Goal: Communication & Community: Answer question/provide support

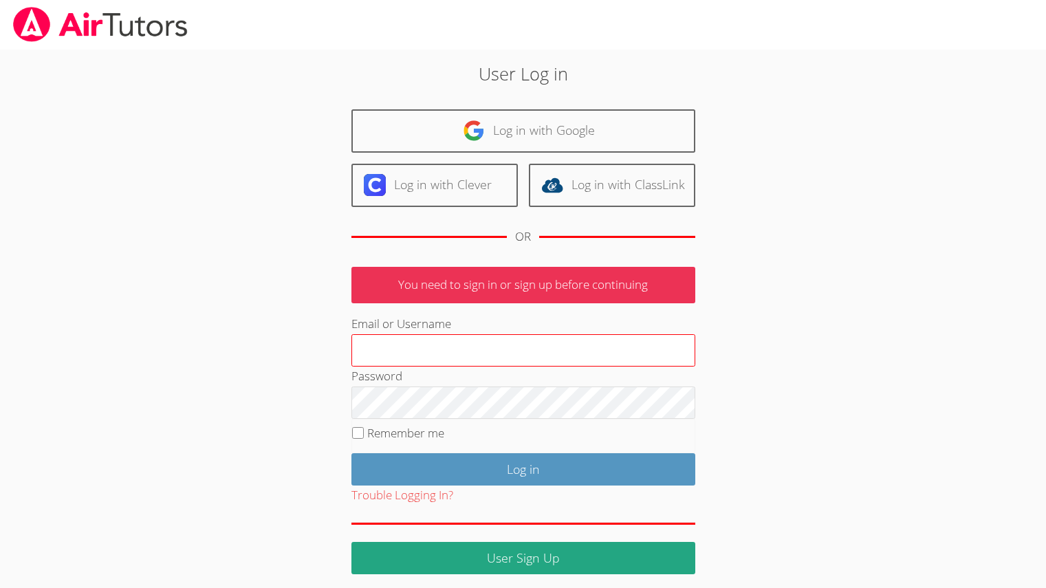
click at [415, 338] on input "Email or Username" at bounding box center [523, 350] width 344 height 33
type input "melissaobichukwu11@gmail.com"
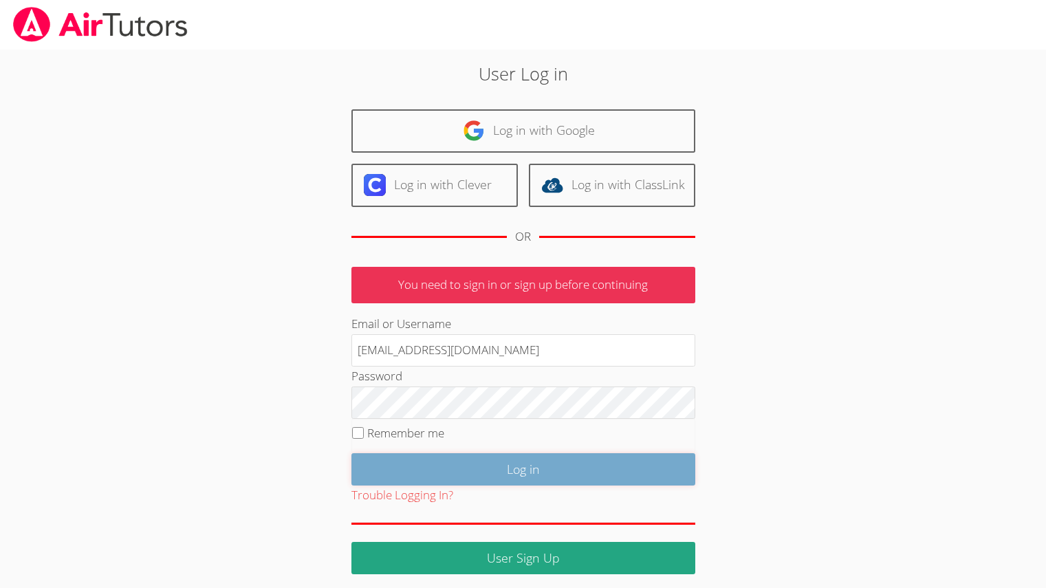
click at [461, 477] on input "Log in" at bounding box center [523, 469] width 344 height 32
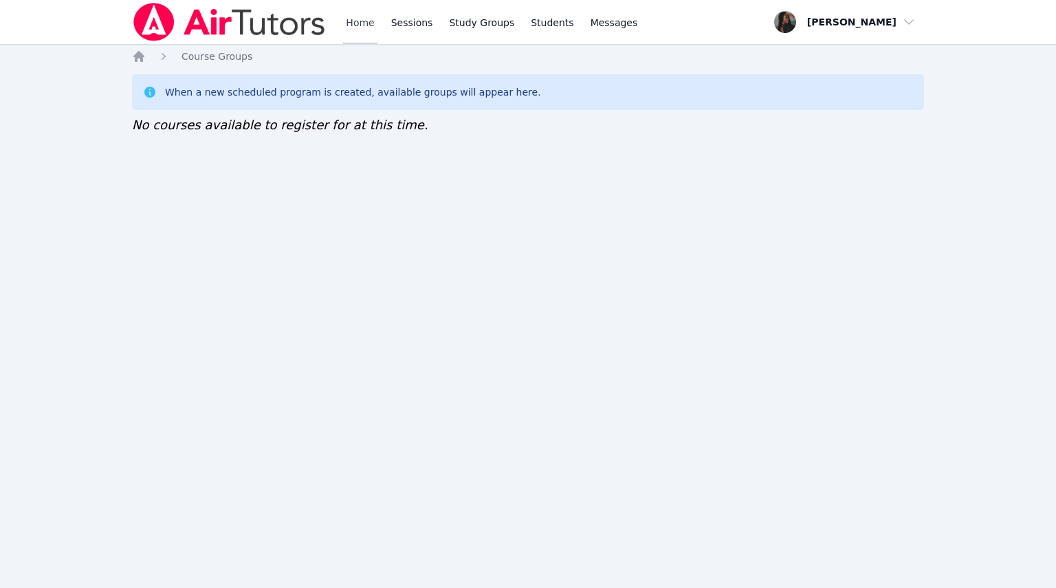
click at [344, 23] on link "Home" at bounding box center [360, 22] width 34 height 44
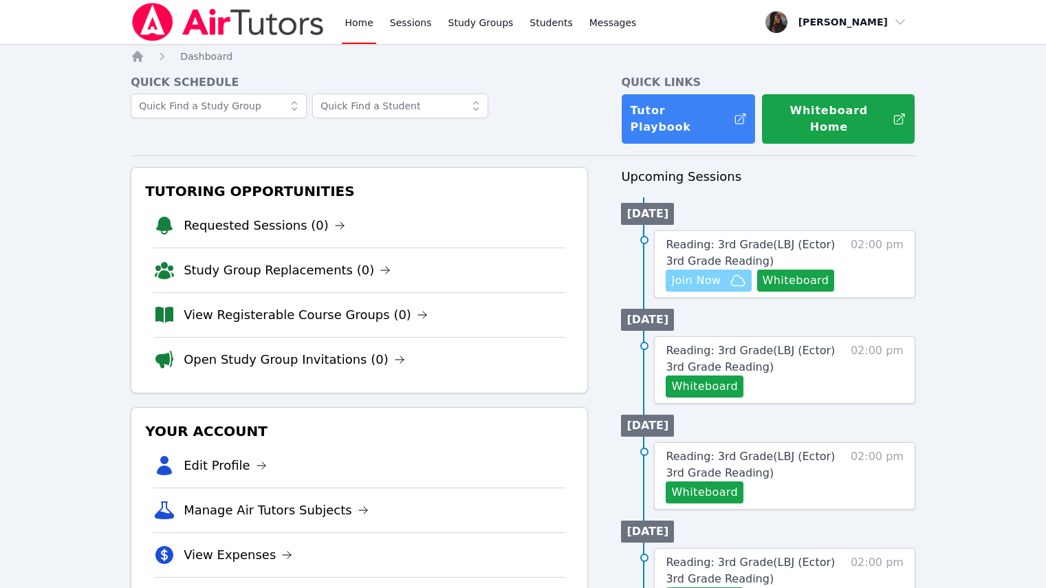
click at [716, 272] on span "Join Now" at bounding box center [695, 280] width 49 height 16
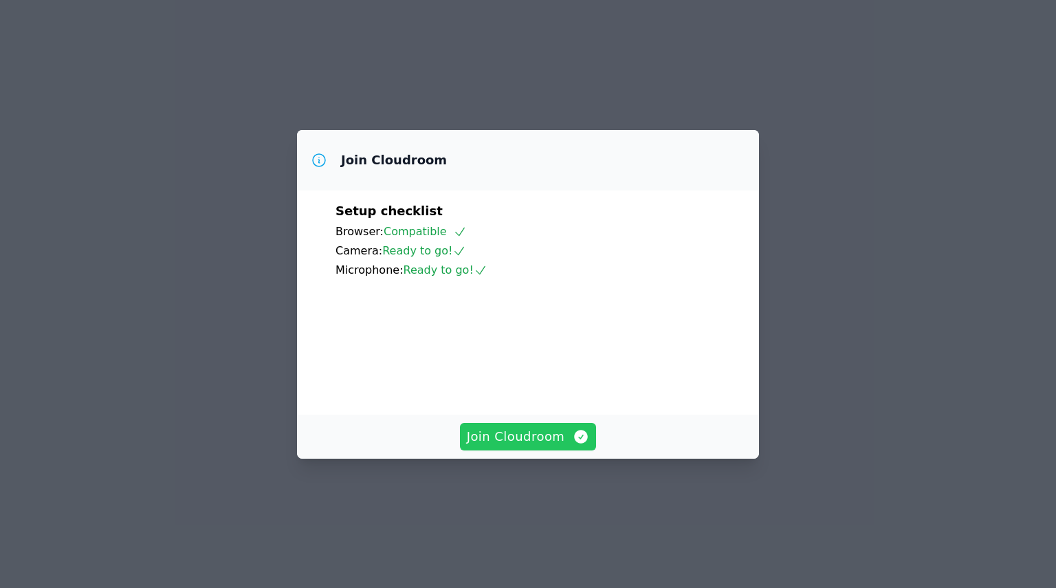
click at [543, 446] on span "Join Cloudroom" at bounding box center [528, 436] width 123 height 19
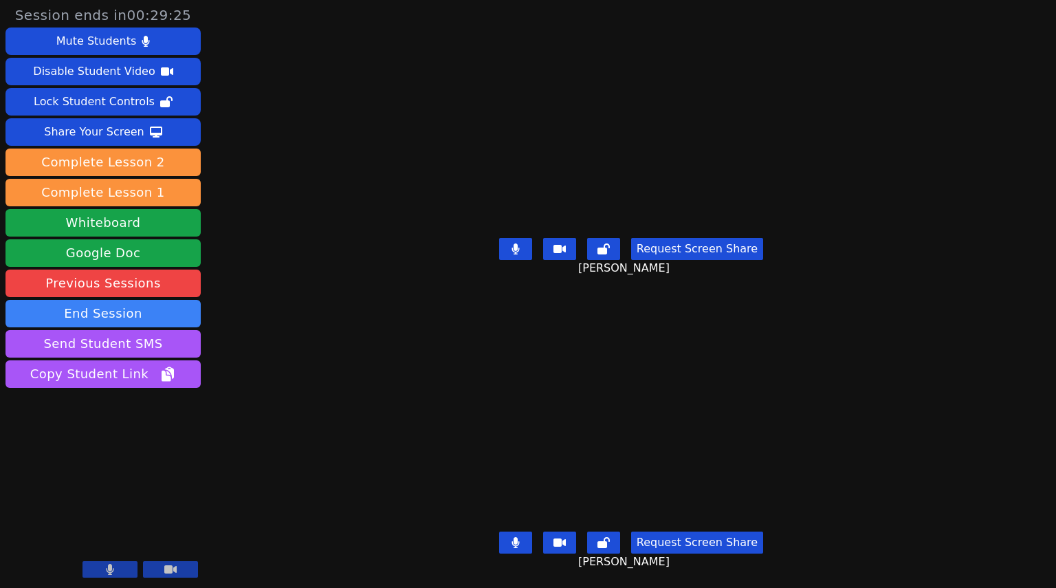
drag, startPoint x: 520, startPoint y: 250, endPoint x: 550, endPoint y: 375, distance: 128.5
click at [520, 250] on button at bounding box center [515, 249] width 33 height 22
click at [517, 537] on icon at bounding box center [515, 542] width 8 height 11
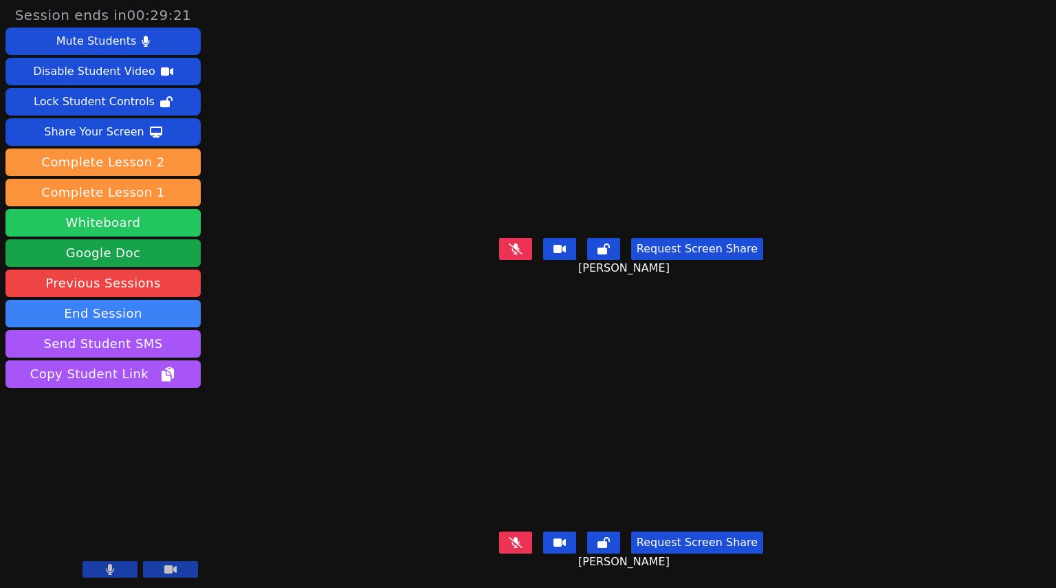
click at [126, 217] on button "Whiteboard" at bounding box center [102, 222] width 195 height 27
click at [509, 536] on button at bounding box center [515, 542] width 33 height 22
click at [604, 537] on icon at bounding box center [603, 542] width 12 height 11
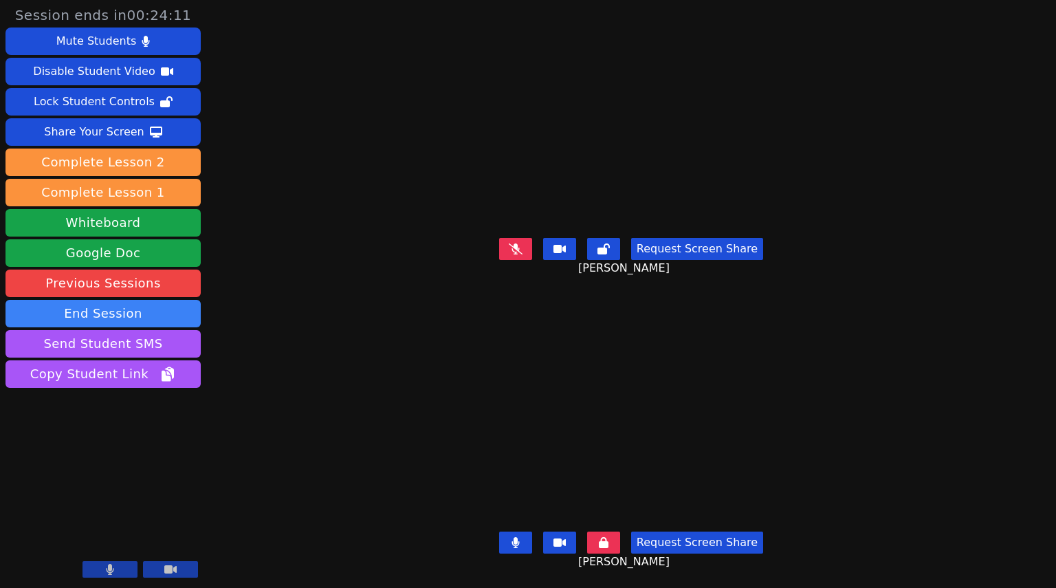
click at [515, 537] on icon at bounding box center [515, 542] width 8 height 11
click at [599, 531] on button at bounding box center [603, 542] width 33 height 22
click at [506, 535] on button at bounding box center [515, 542] width 33 height 22
click at [597, 531] on button at bounding box center [603, 542] width 33 height 22
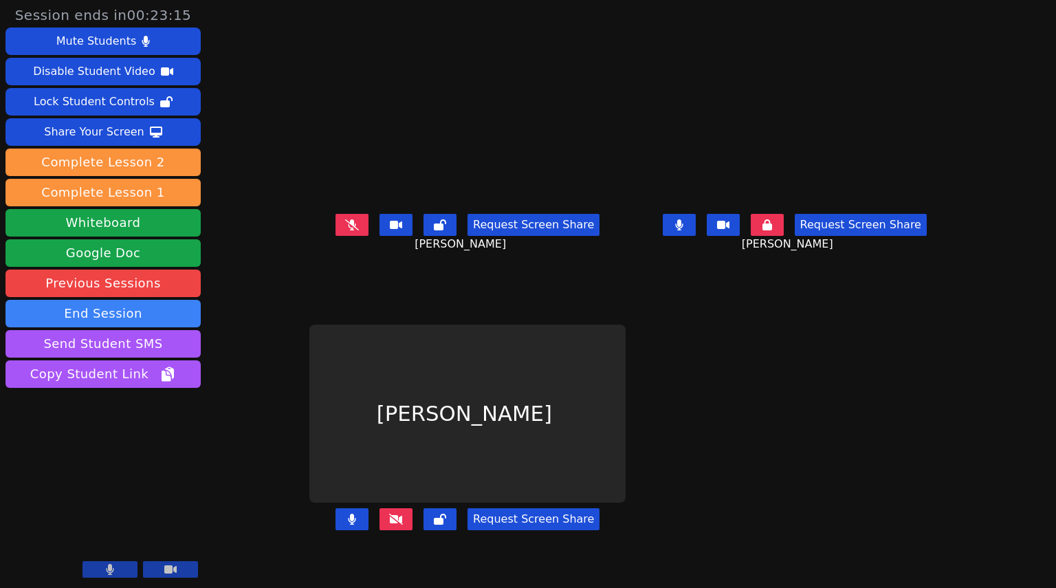
click at [683, 230] on icon at bounding box center [679, 224] width 8 height 11
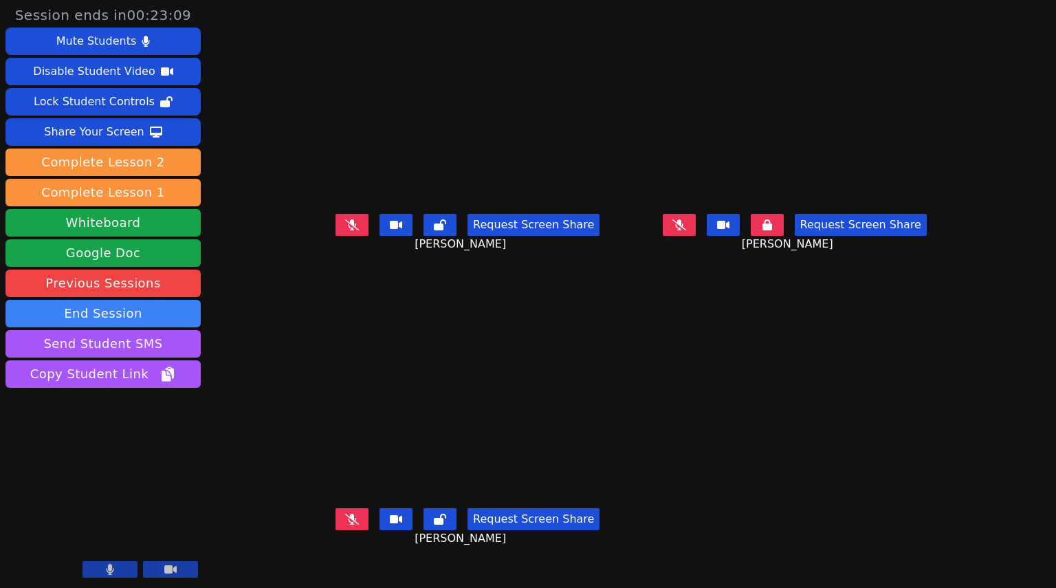
click at [784, 236] on button at bounding box center [767, 225] width 33 height 22
drag, startPoint x: 313, startPoint y: 540, endPoint x: 300, endPoint y: 540, distance: 13.1
click at [335, 530] on button at bounding box center [351, 519] width 33 height 22
click at [335, 529] on button at bounding box center [351, 519] width 33 height 22
click at [686, 230] on icon at bounding box center [679, 224] width 14 height 11
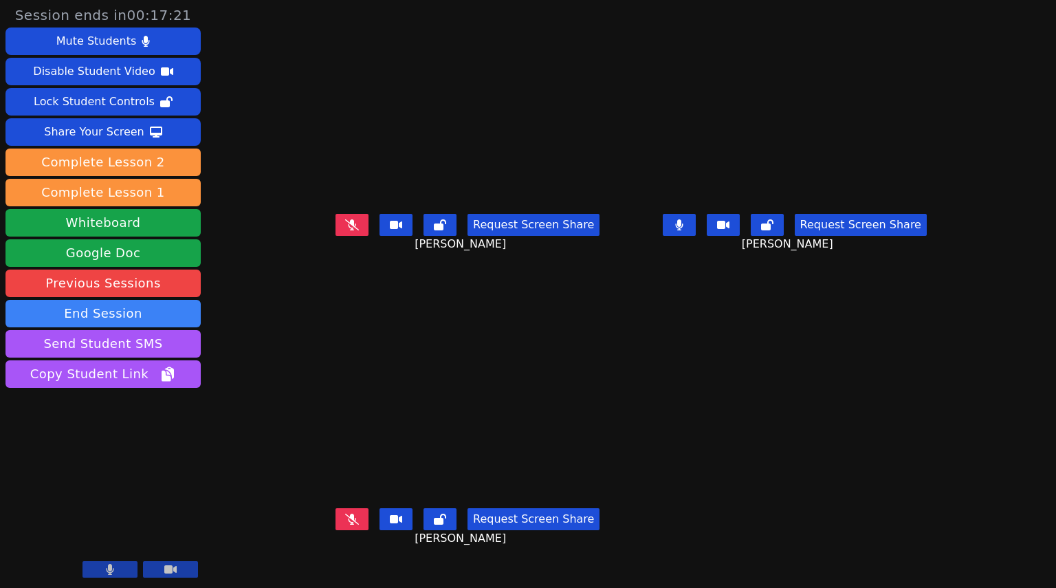
drag, startPoint x: 729, startPoint y: 243, endPoint x: 620, endPoint y: 8, distance: 259.0
click at [683, 230] on icon at bounding box center [679, 224] width 8 height 11
click at [335, 530] on button at bounding box center [351, 519] width 33 height 22
click at [696, 236] on button at bounding box center [679, 225] width 33 height 22
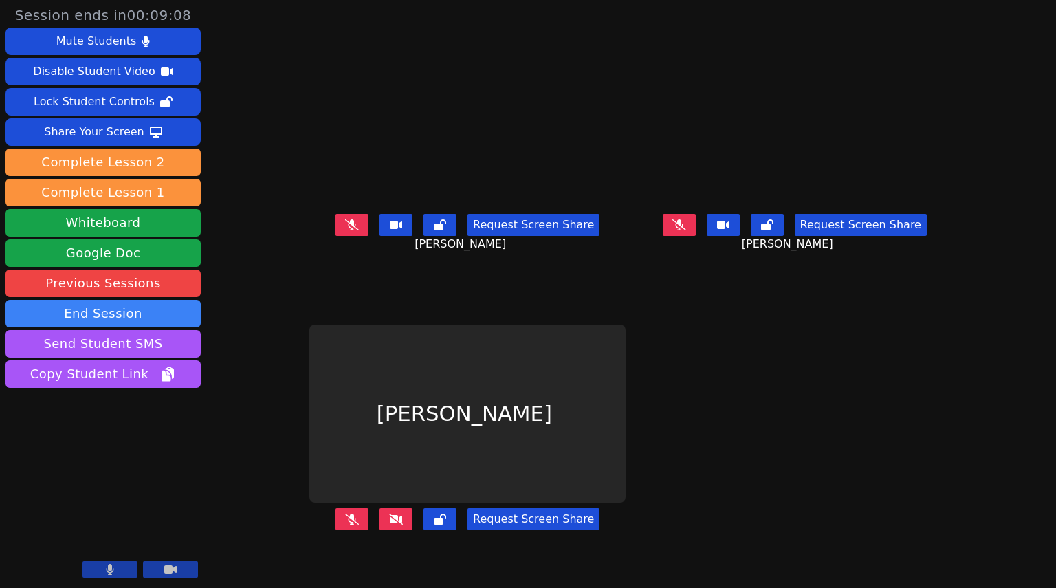
click at [379, 530] on button at bounding box center [395, 519] width 33 height 22
click at [389, 524] on icon at bounding box center [396, 518] width 14 height 11
click at [379, 530] on button at bounding box center [395, 519] width 33 height 22
click at [389, 524] on icon at bounding box center [396, 518] width 14 height 11
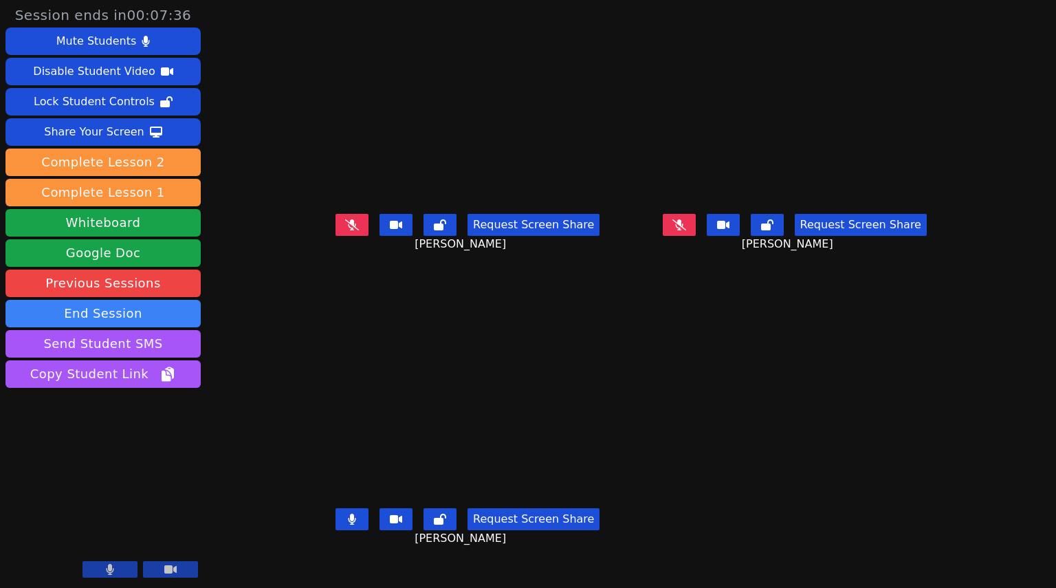
click at [335, 527] on button at bounding box center [351, 519] width 33 height 22
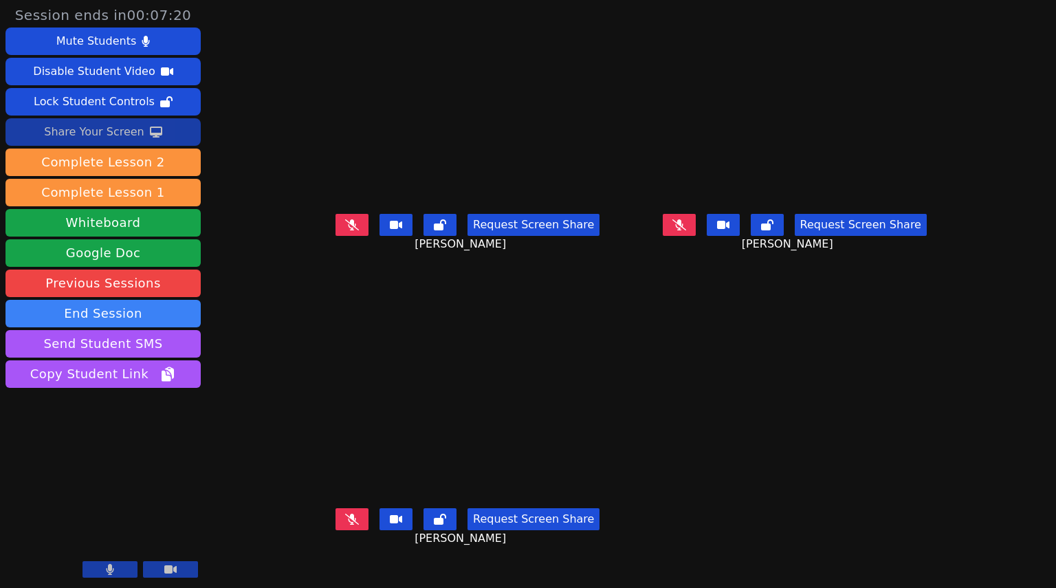
click at [94, 134] on div "Share Your Screen" at bounding box center [94, 132] width 100 height 22
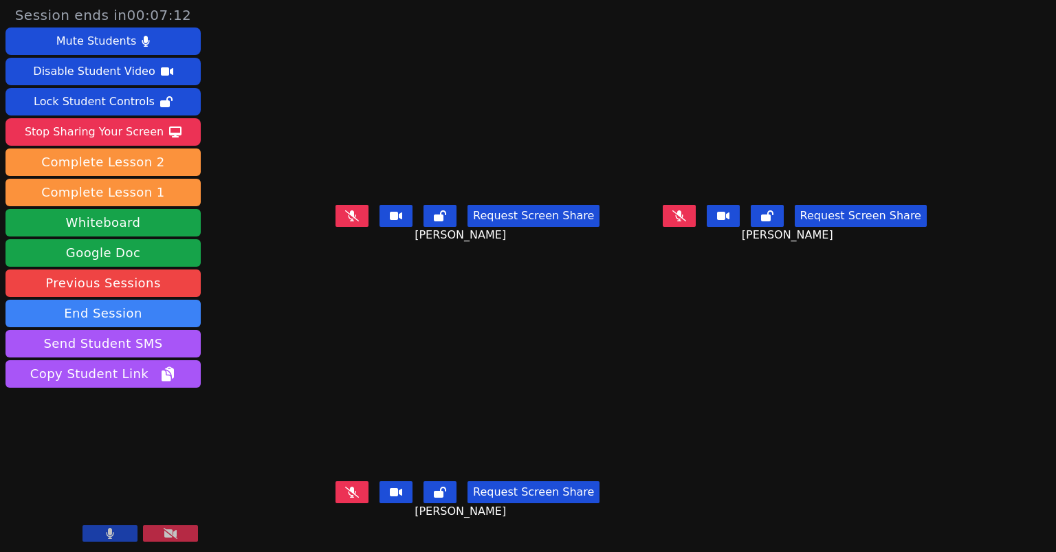
drag, startPoint x: 113, startPoint y: 533, endPoint x: 125, endPoint y: 521, distance: 17.5
click at [113, 533] on icon at bounding box center [111, 533] width 8 height 11
click at [116, 535] on icon at bounding box center [110, 533] width 14 height 11
click at [119, 533] on button at bounding box center [109, 533] width 55 height 16
click at [106, 539] on icon at bounding box center [110, 533] width 14 height 11
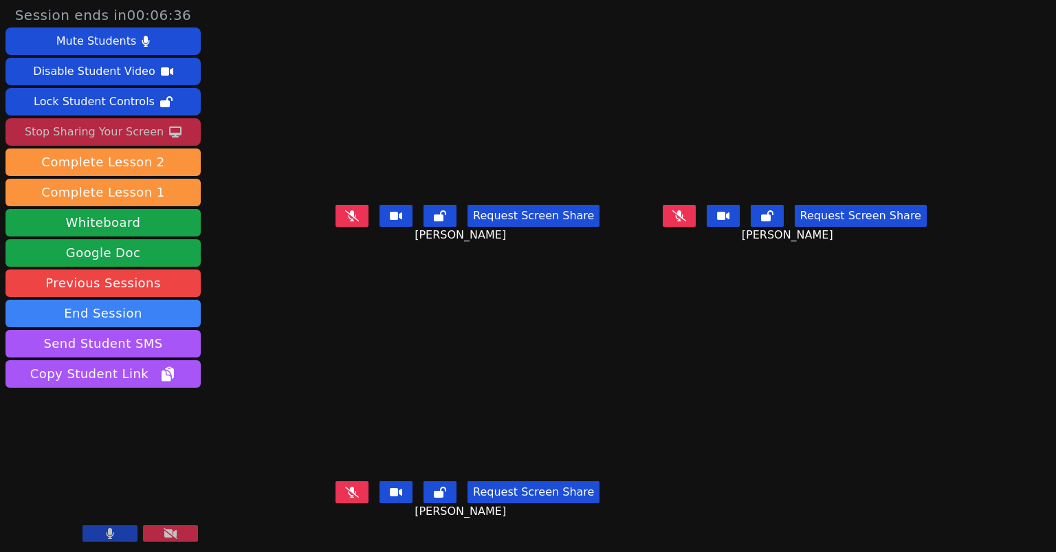
click at [76, 131] on div "Stop Sharing Your Screen" at bounding box center [94, 132] width 139 height 22
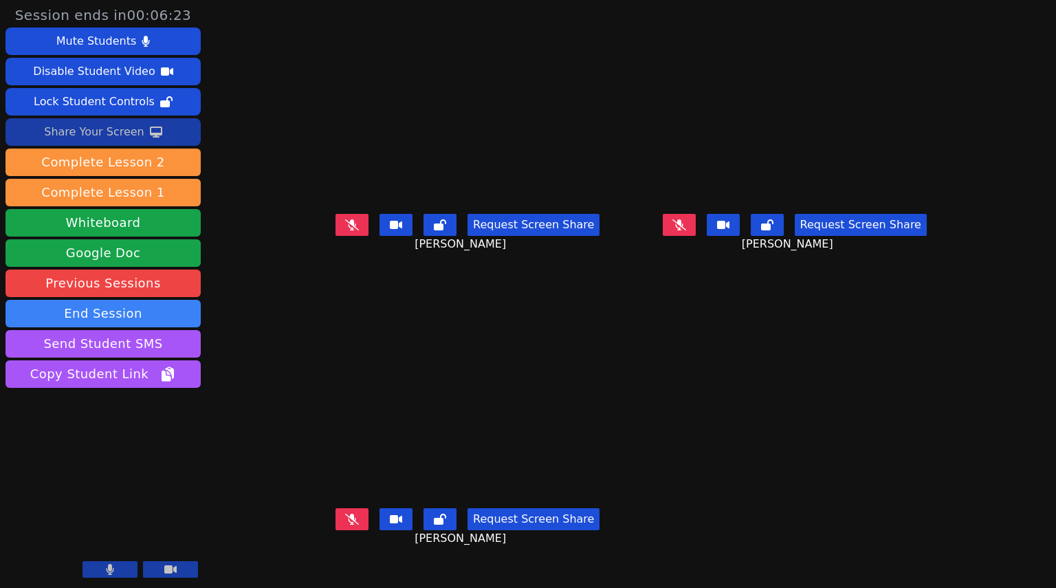
drag, startPoint x: 146, startPoint y: 136, endPoint x: 139, endPoint y: 137, distance: 7.7
click at [137, 137] on button "Share Your Screen" at bounding box center [102, 131] width 195 height 27
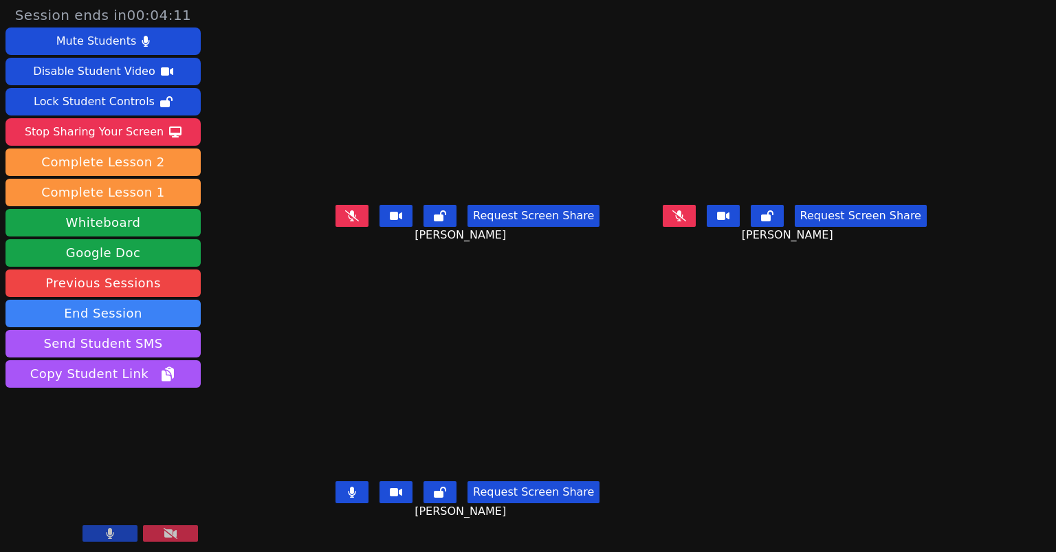
drag, startPoint x: 625, startPoint y: 12, endPoint x: 727, endPoint y: 122, distance: 149.8
click at [727, 122] on main "MIAALIYANAH NIETO Request Screen Share MIAALIYANAH NIETO ALVARO LUNA Request Sc…" at bounding box center [630, 276] width 643 height 552
click at [335, 497] on button at bounding box center [351, 492] width 33 height 22
click at [696, 225] on button at bounding box center [679, 216] width 33 height 22
click at [696, 223] on button at bounding box center [679, 216] width 33 height 22
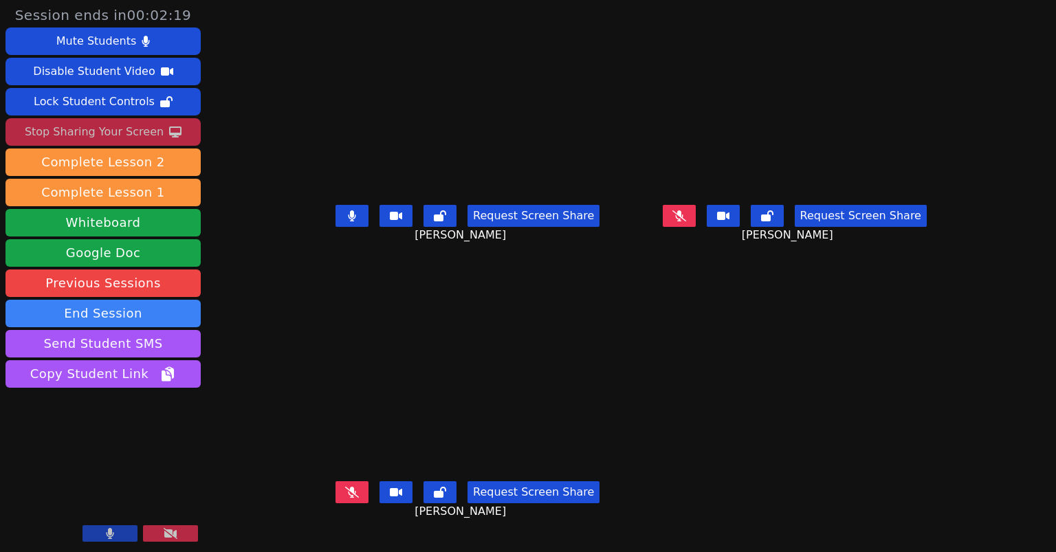
click at [169, 133] on icon at bounding box center [175, 131] width 12 height 11
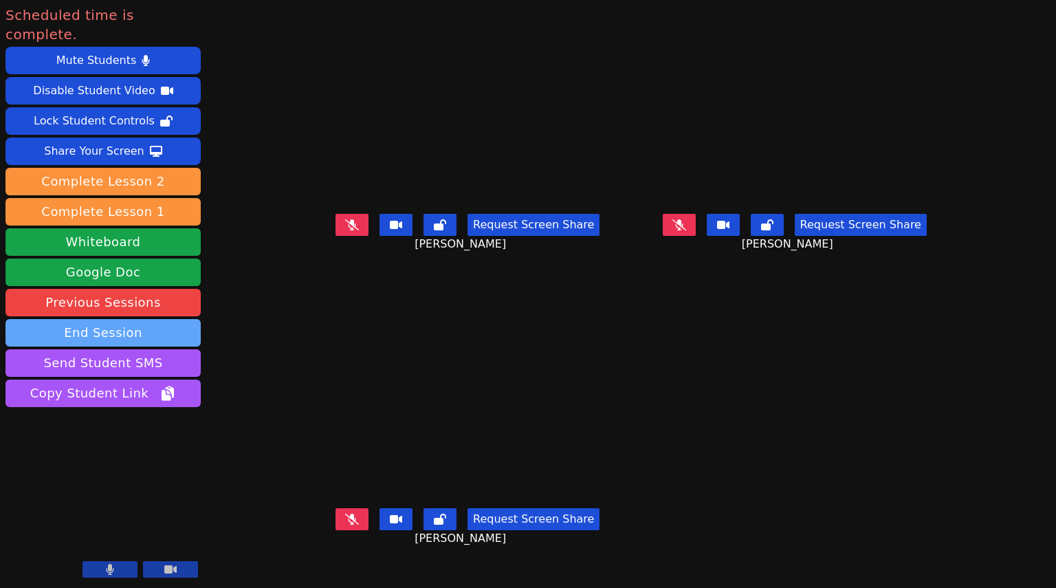
click at [146, 319] on button "End Session" at bounding box center [102, 332] width 195 height 27
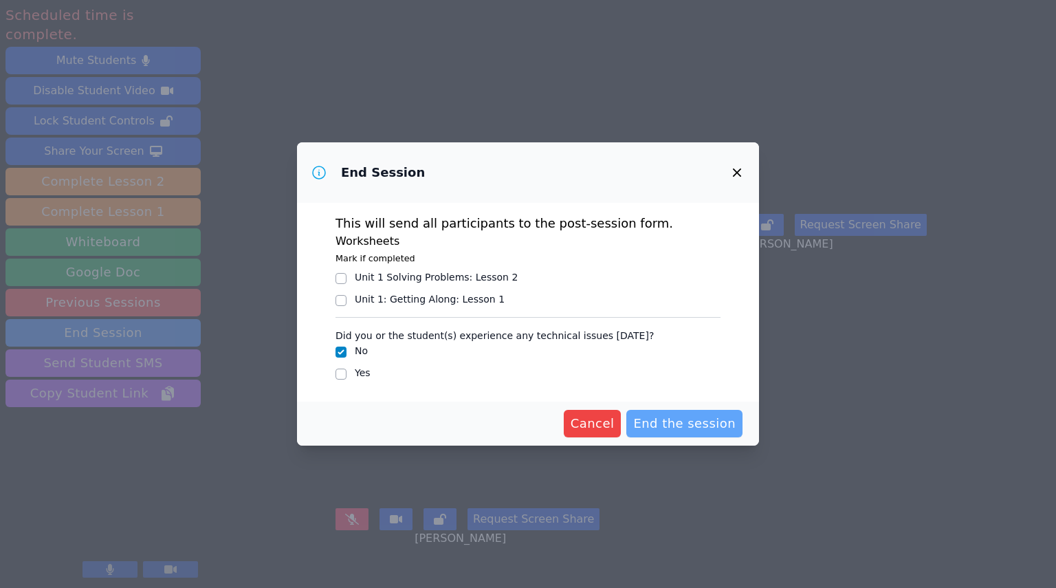
click at [711, 427] on span "End the session" at bounding box center [684, 423] width 102 height 19
